Goal: Information Seeking & Learning: Learn about a topic

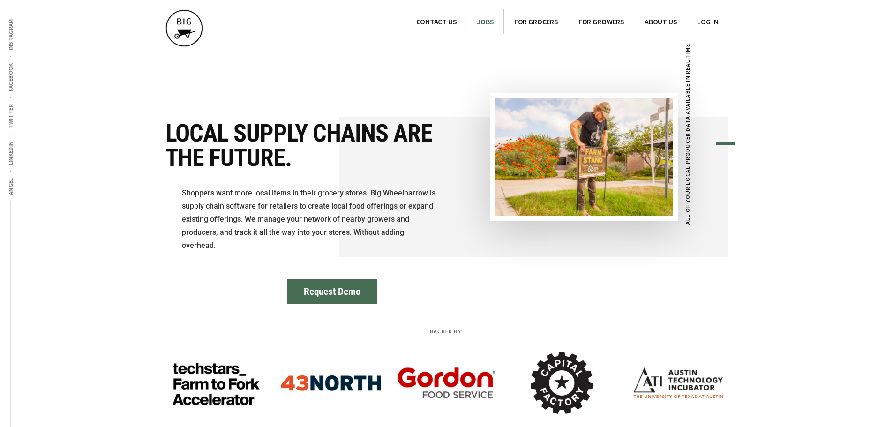
click at [488, 18] on span "JOBS" at bounding box center [485, 21] width 17 height 9
click at [647, 26] on link "ABOUT US" at bounding box center [661, 21] width 52 height 24
